Goal: Check status: Check status

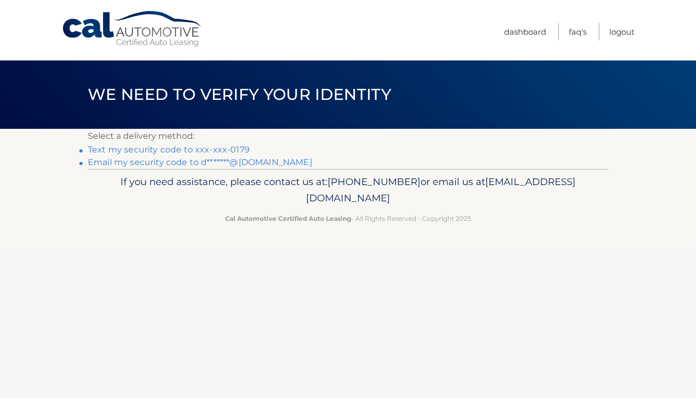
click at [483, 196] on p "If you need assistance, please contact us at: 609-807-3200 or email us at Custo…" at bounding box center [348, 191] width 507 height 34
click at [115, 152] on link "Text my security code to xxx-xxx-0179" at bounding box center [169, 150] width 162 height 10
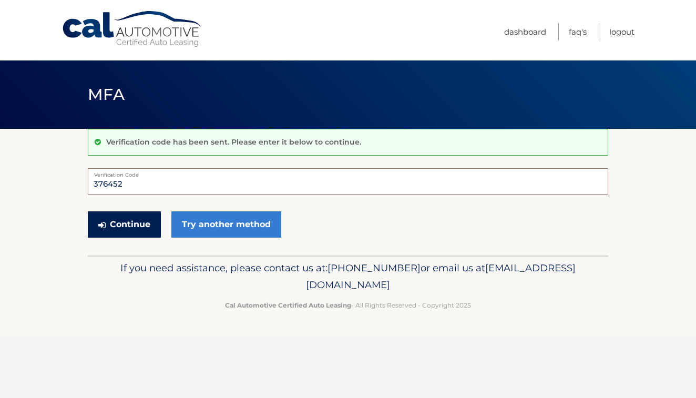
type input "376452"
click at [130, 225] on button "Continue" at bounding box center [124, 224] width 73 height 26
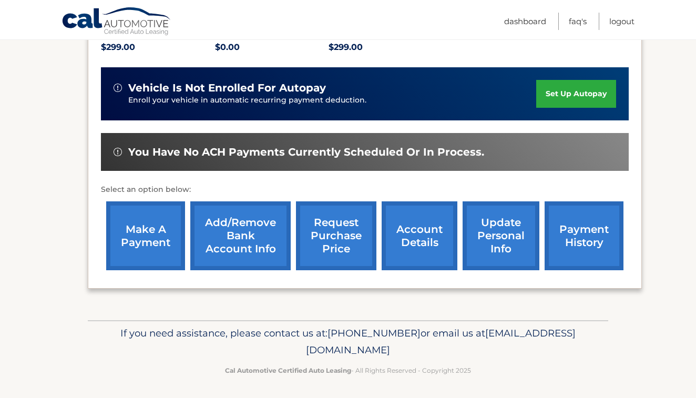
scroll to position [237, 0]
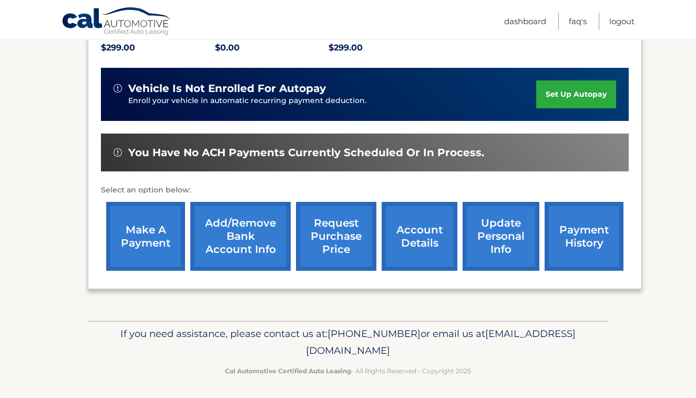
click at [582, 242] on link "payment history" at bounding box center [584, 236] width 79 height 69
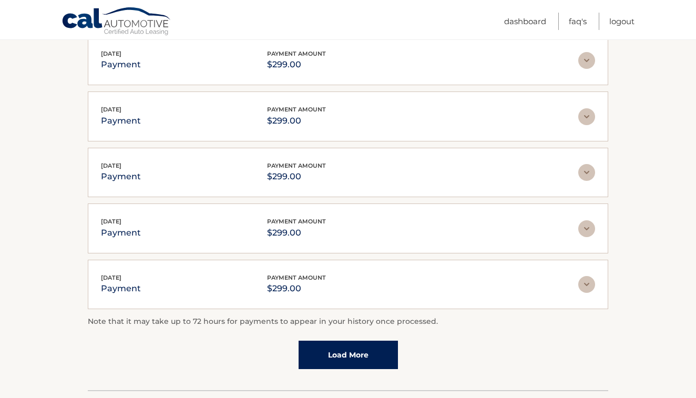
scroll to position [252, 0]
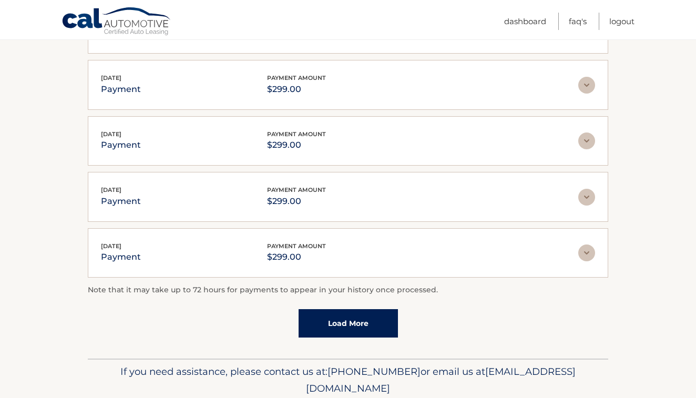
click at [357, 324] on link "Load More" at bounding box center [348, 323] width 99 height 28
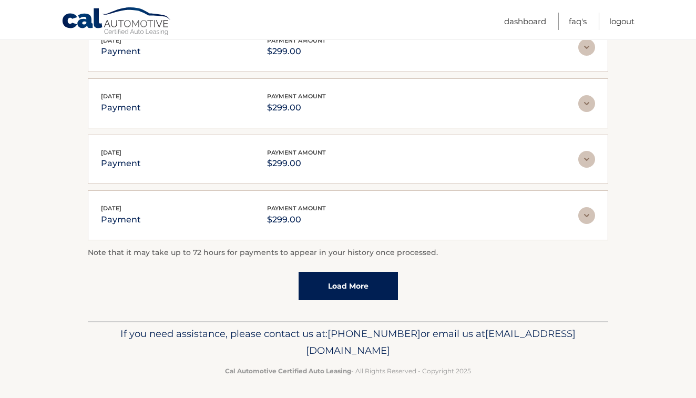
scroll to position [345, 0]
click at [342, 289] on link "Load More" at bounding box center [348, 286] width 99 height 28
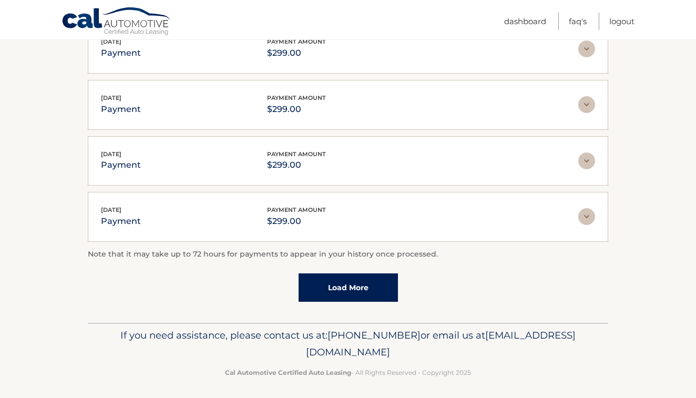
scroll to position [624, 0]
click at [342, 289] on link "Load More" at bounding box center [348, 288] width 99 height 28
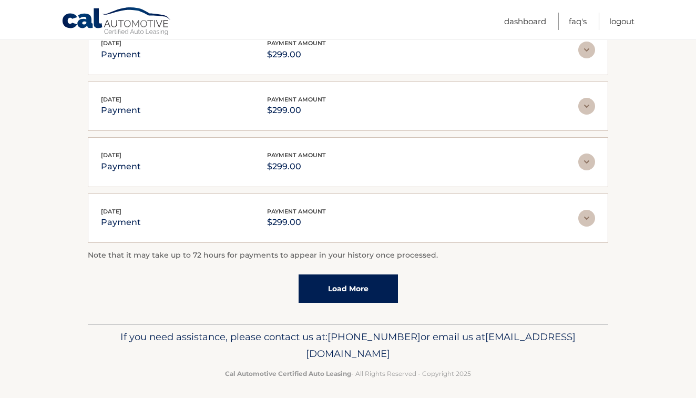
scroll to position [903, 0]
click at [342, 289] on link "Load More" at bounding box center [348, 289] width 99 height 28
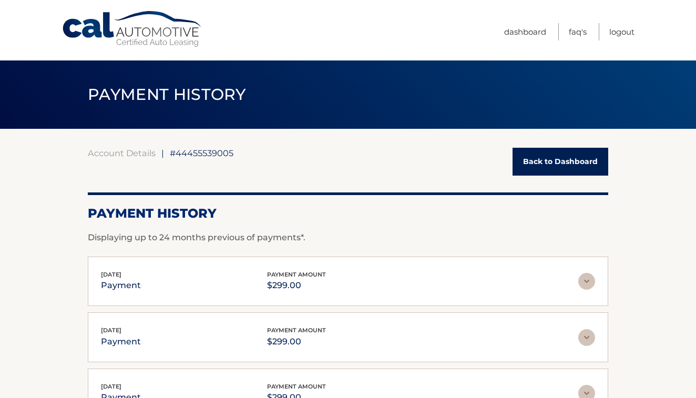
scroll to position [0, 0]
click at [526, 34] on link "Dashboard" at bounding box center [525, 31] width 42 height 17
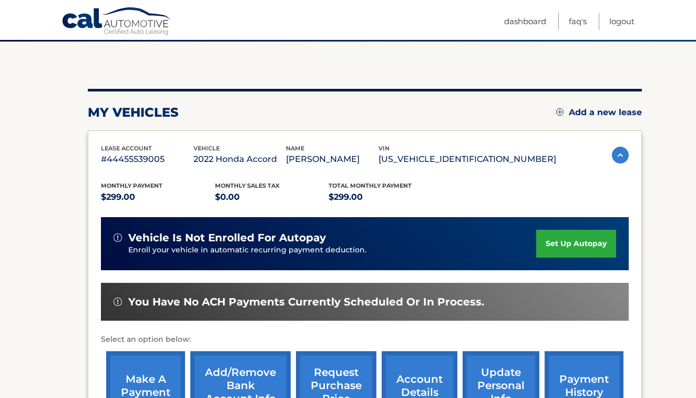
scroll to position [87, 0]
click at [577, 22] on link "FAQ's" at bounding box center [578, 21] width 18 height 17
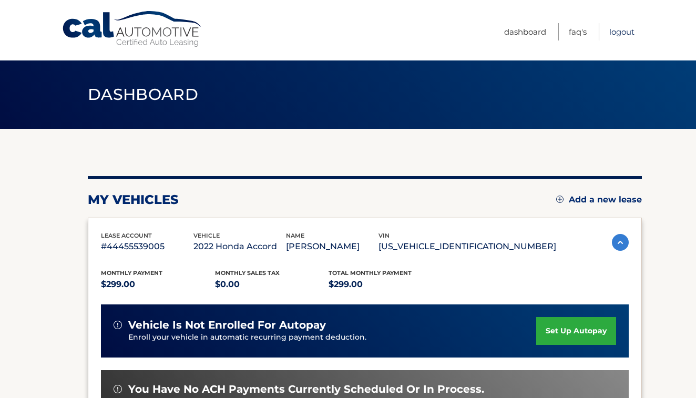
click at [623, 33] on link "Logout" at bounding box center [621, 31] width 25 height 17
